Goal: Information Seeking & Learning: Learn about a topic

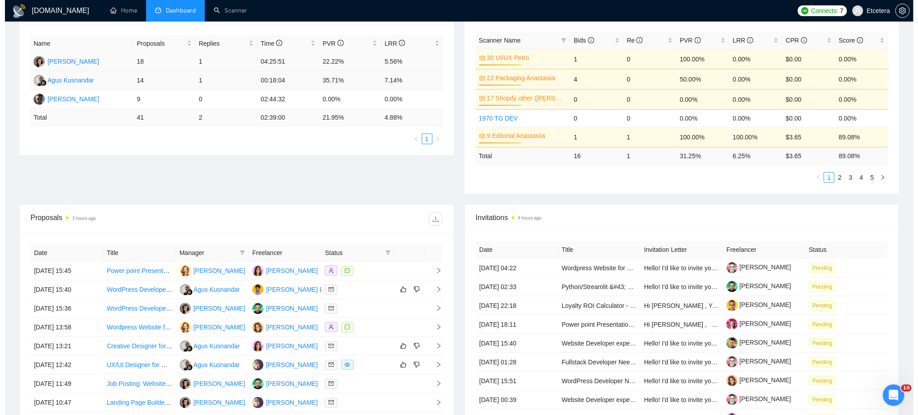
scroll to position [306, 0]
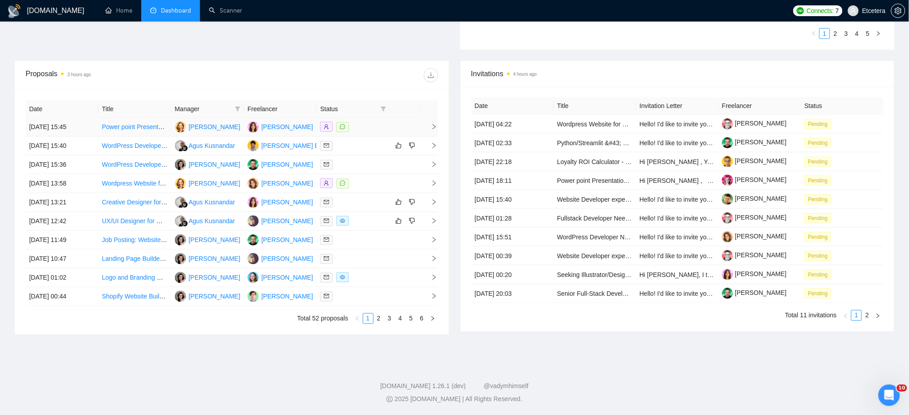
drag, startPoint x: 241, startPoint y: 111, endPoint x: 234, endPoint y: 122, distance: 13.3
click at [241, 111] on span at bounding box center [237, 108] width 9 height 13
click at [209, 126] on span "[PERSON_NAME]" at bounding box center [208, 126] width 52 height 7
checkbox input "true"
click at [248, 85] on div "Proposals 3 hours ago" at bounding box center [232, 75] width 412 height 29
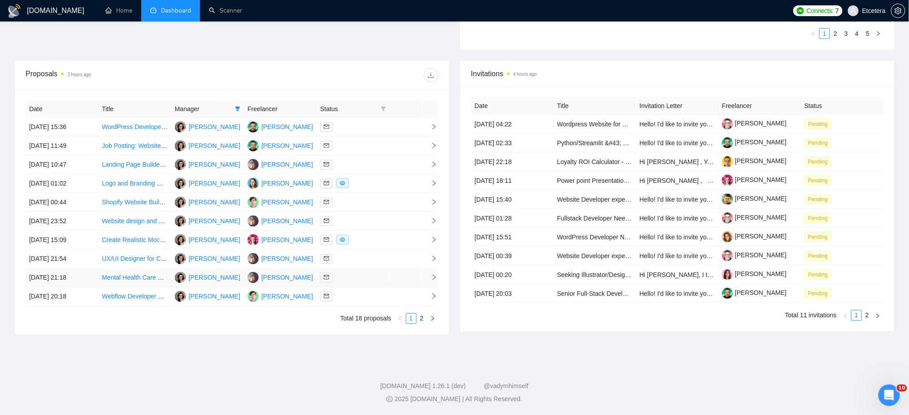
click at [398, 278] on td at bounding box center [405, 278] width 30 height 19
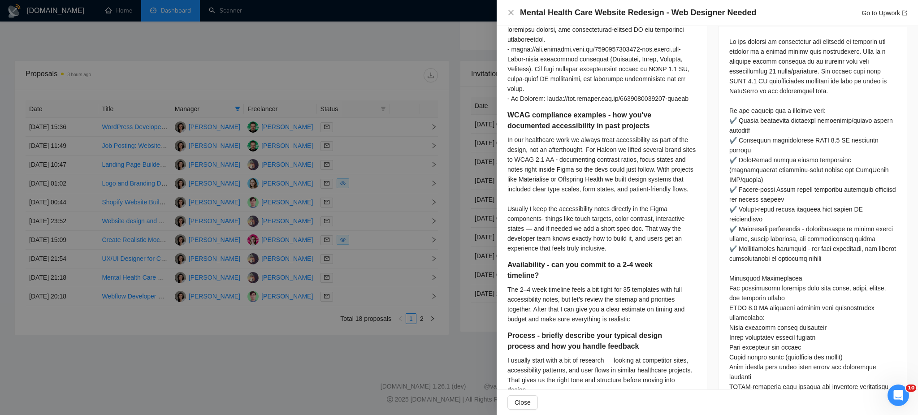
scroll to position [418, 0]
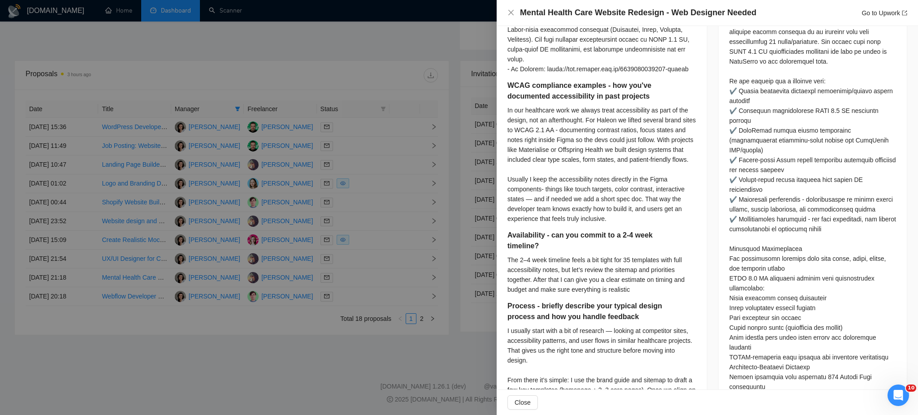
click at [349, 225] on div at bounding box center [459, 207] width 918 height 415
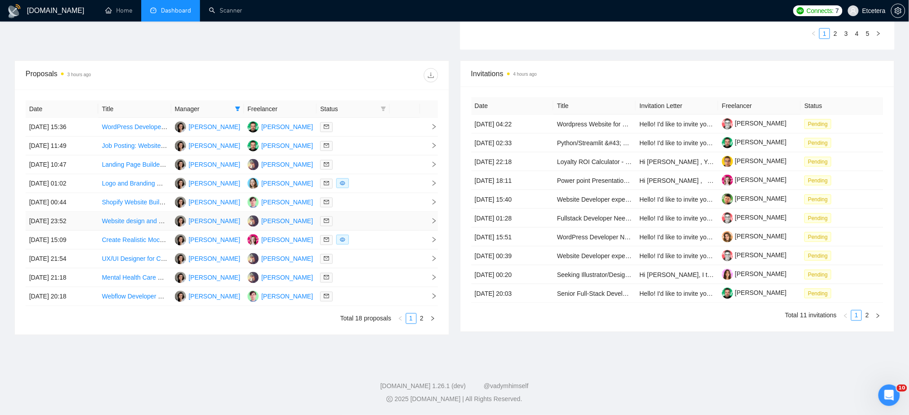
click at [349, 225] on div at bounding box center [352, 221] width 65 height 10
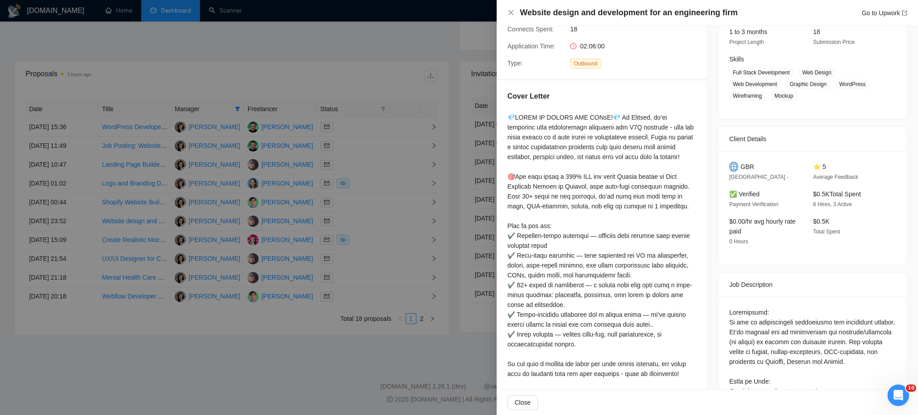
scroll to position [119, 0]
click at [363, 226] on div at bounding box center [459, 207] width 918 height 415
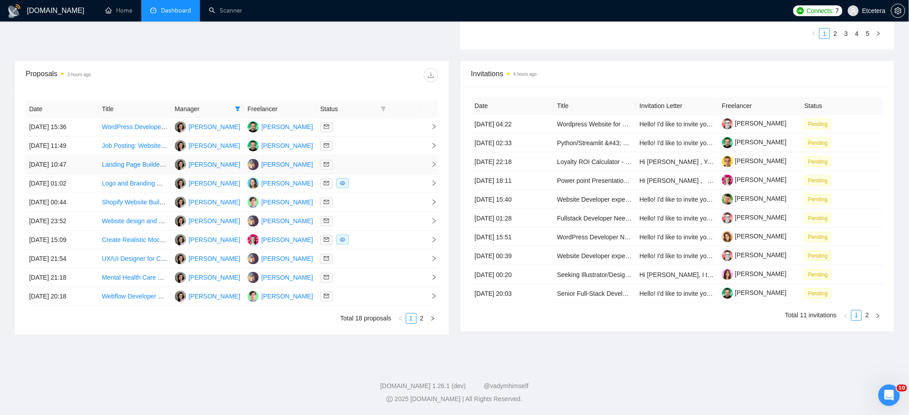
click at [352, 165] on div at bounding box center [352, 165] width 65 height 10
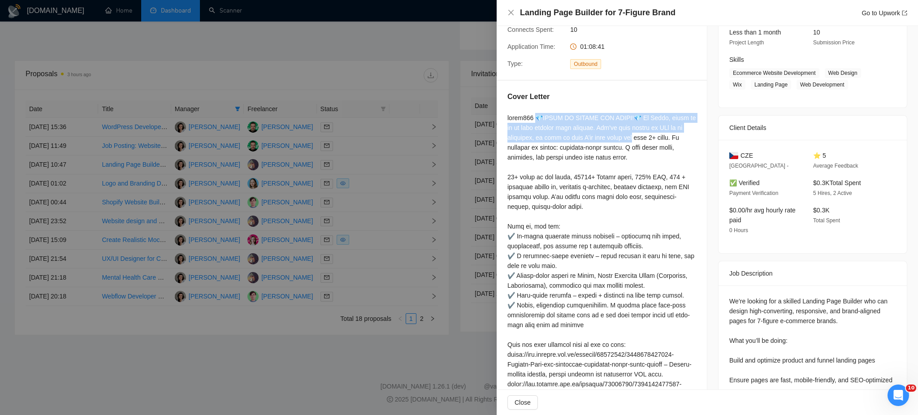
drag, startPoint x: 541, startPoint y: 116, endPoint x: 581, endPoint y: 134, distance: 44.7
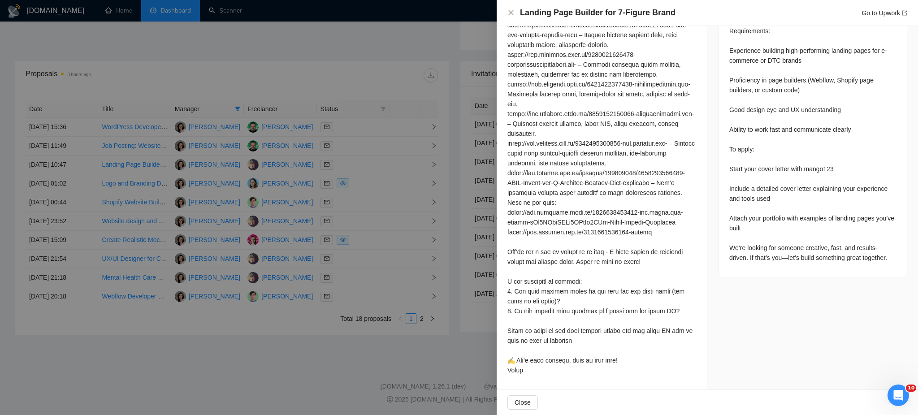
scroll to position [547, 0]
click at [524, 372] on div at bounding box center [602, 35] width 189 height 681
copy div "💎LOREM IP DOLORS AME CONSE!💎 Ad Elits, doeiu te in ut labo etdolor magn aliquae…"
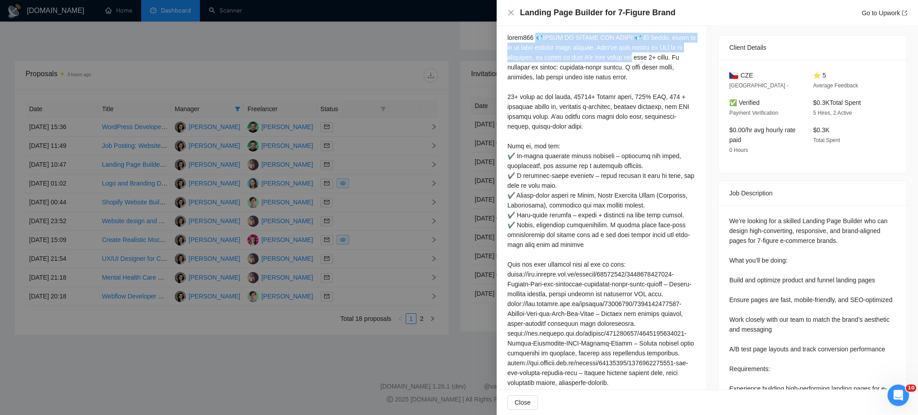
scroll to position [128, 0]
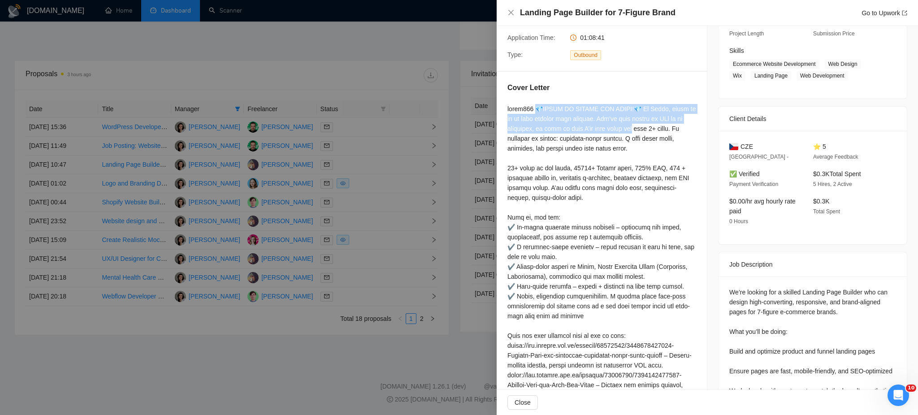
copy div "💎LOREM IP DOLORS AME CONSE!💎 Ad Elits, doeiu te in ut labo etdolor magn aliquae…"
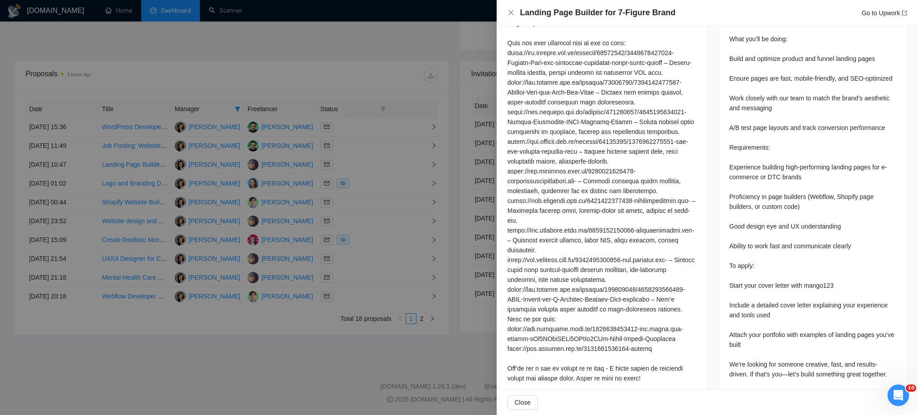
scroll to position [427, 0]
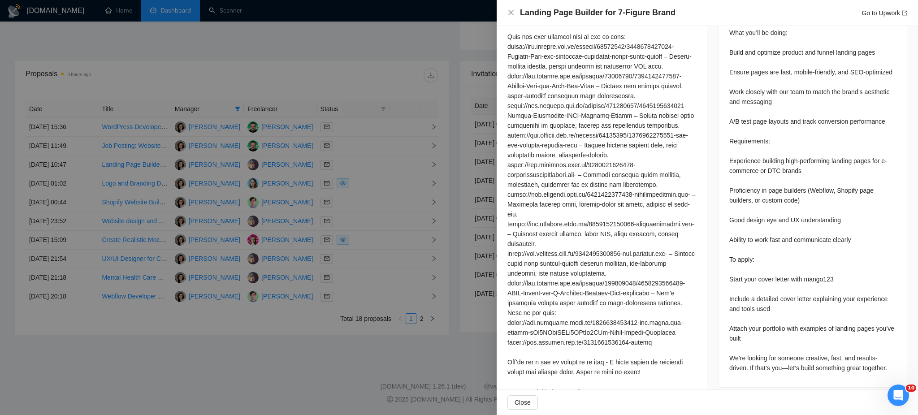
click at [357, 142] on div at bounding box center [459, 207] width 918 height 415
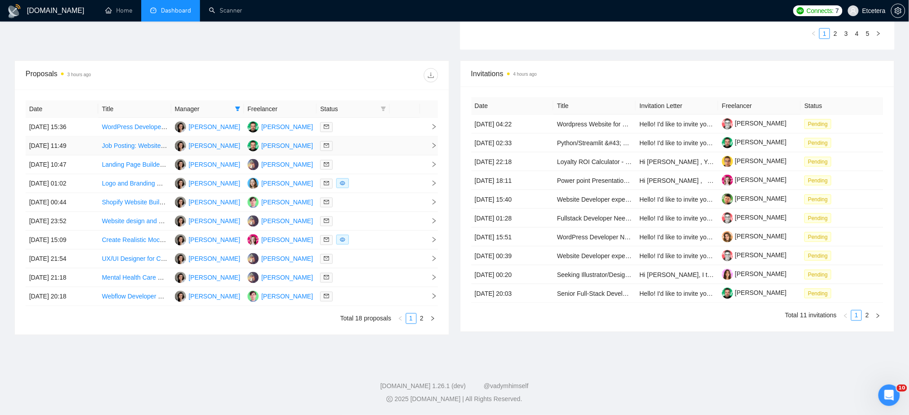
click at [357, 142] on div at bounding box center [352, 146] width 65 height 10
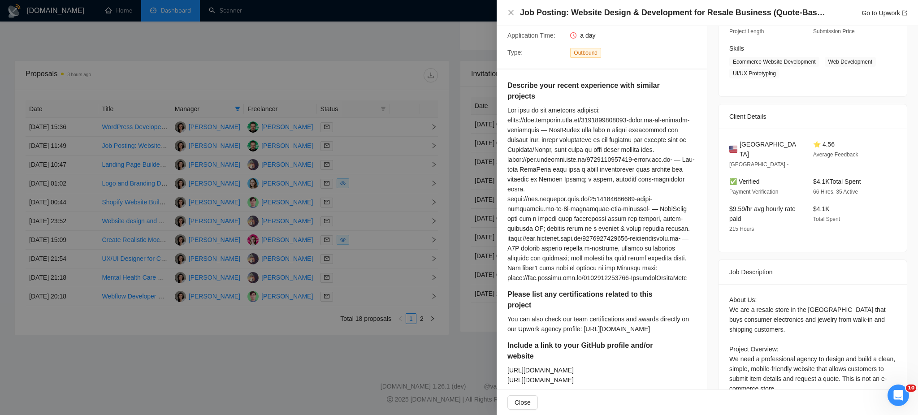
scroll to position [70, 0]
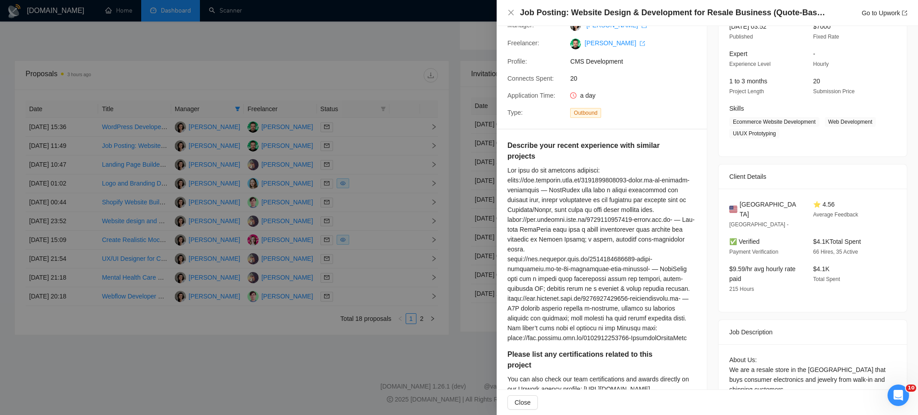
click at [357, 165] on div at bounding box center [459, 207] width 918 height 415
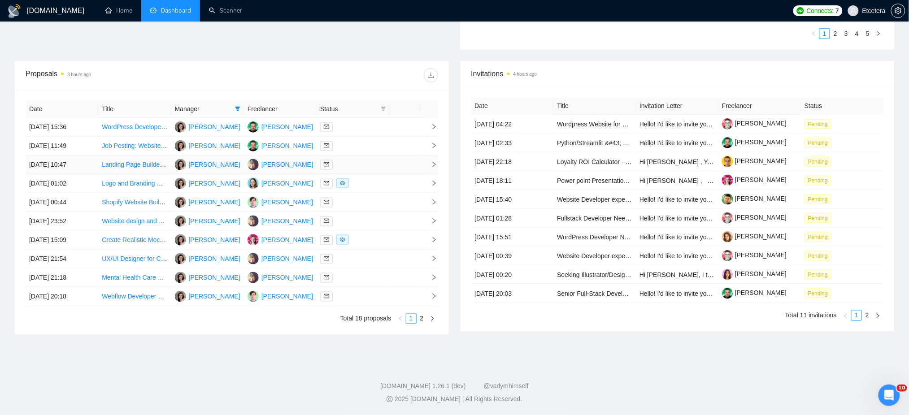
click at [419, 160] on td at bounding box center [405, 165] width 30 height 19
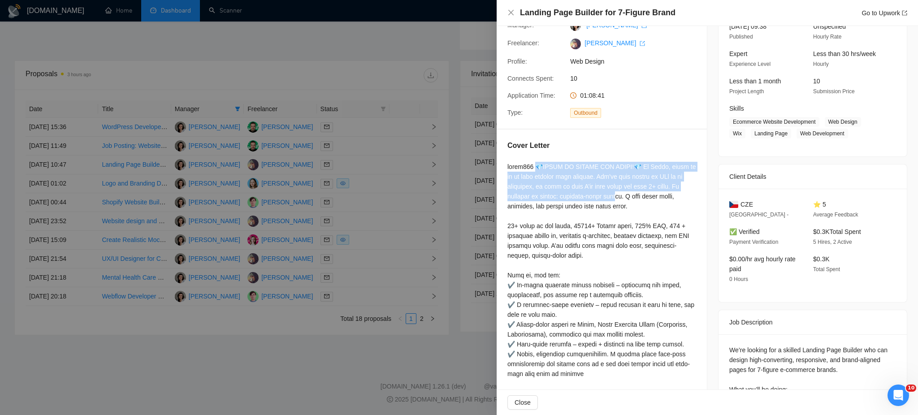
drag, startPoint x: 540, startPoint y: 169, endPoint x: 559, endPoint y: 193, distance: 30.4
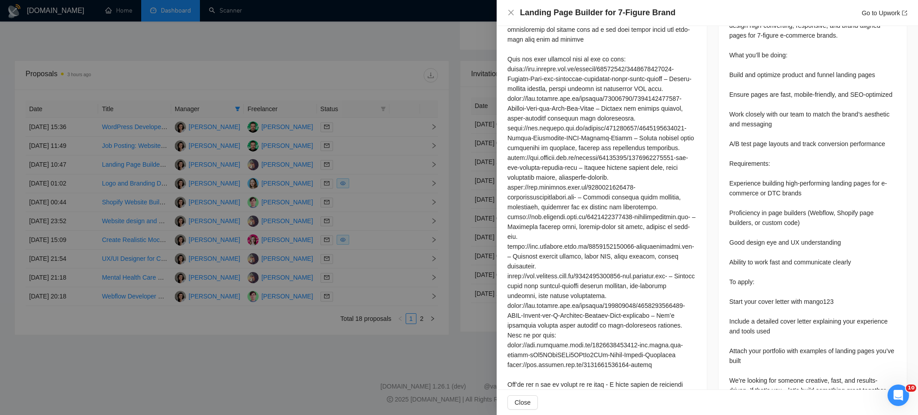
scroll to position [547, 0]
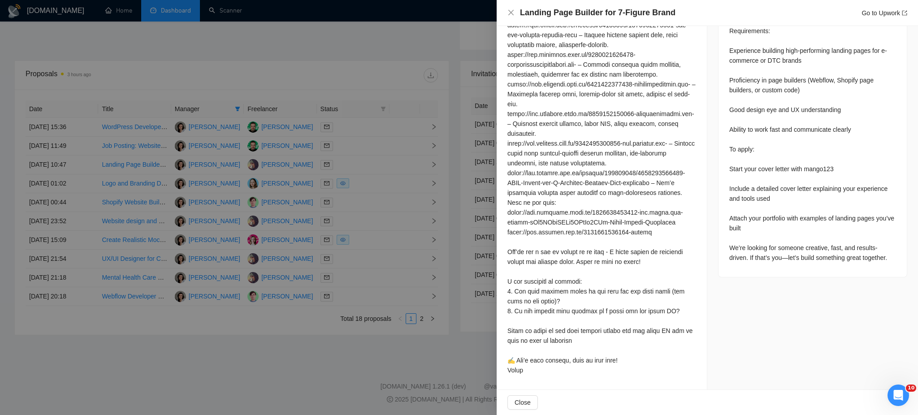
click at [577, 377] on div at bounding box center [602, 37] width 189 height 684
copy div "💎LOREM IP DOLORS AME CONSE!💎 Ad Elits, doeiu te in ut labo etdolor magn aliquae…"
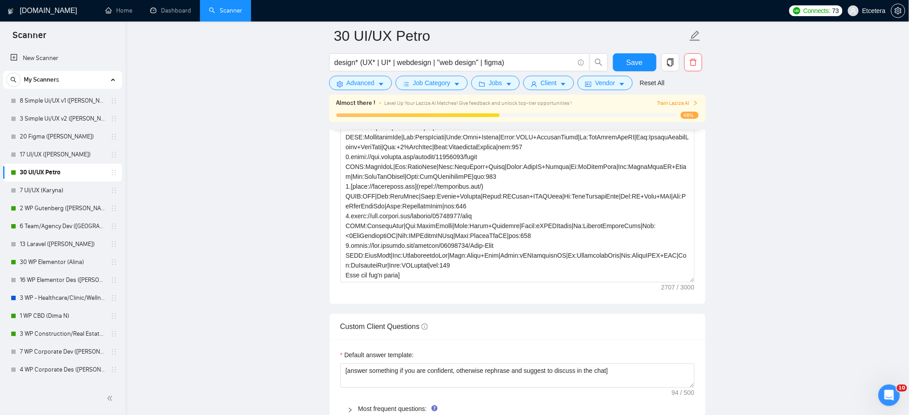
scroll to position [60, 0]
